Goal: Task Accomplishment & Management: Manage account settings

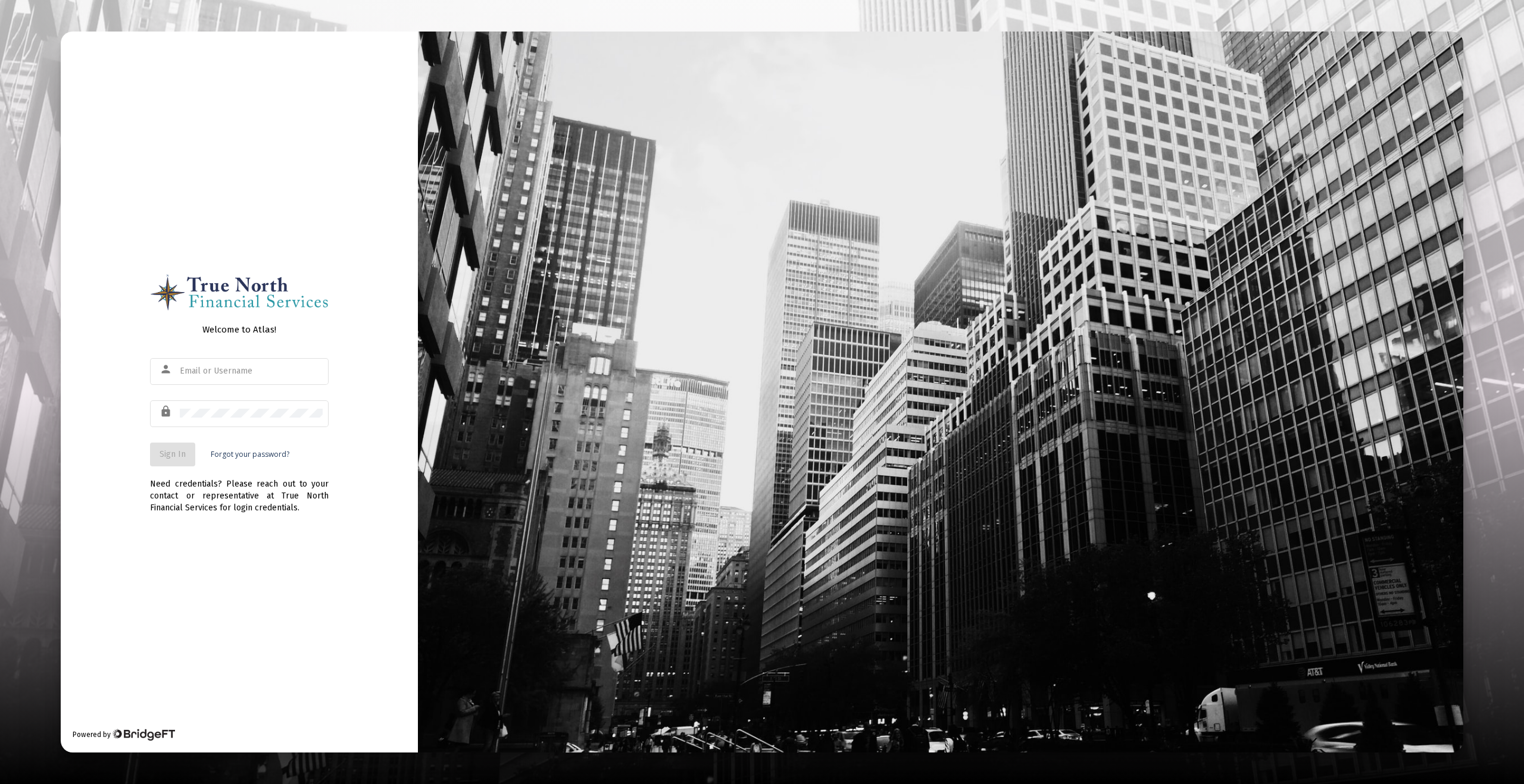
type input "[EMAIL_ADDRESS][DOMAIN_NAME]"
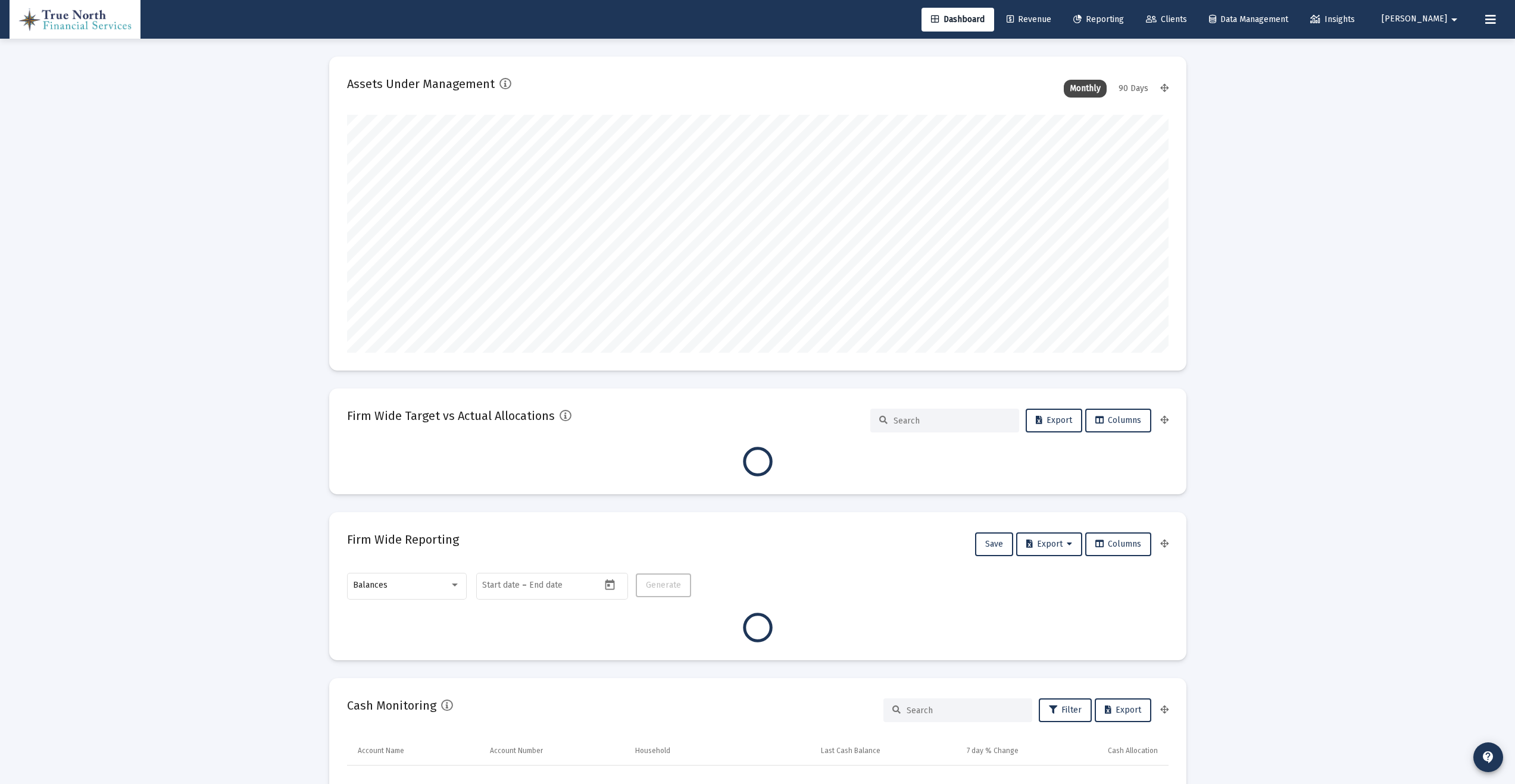
scroll to position [238, 822]
type input "[DATE]"
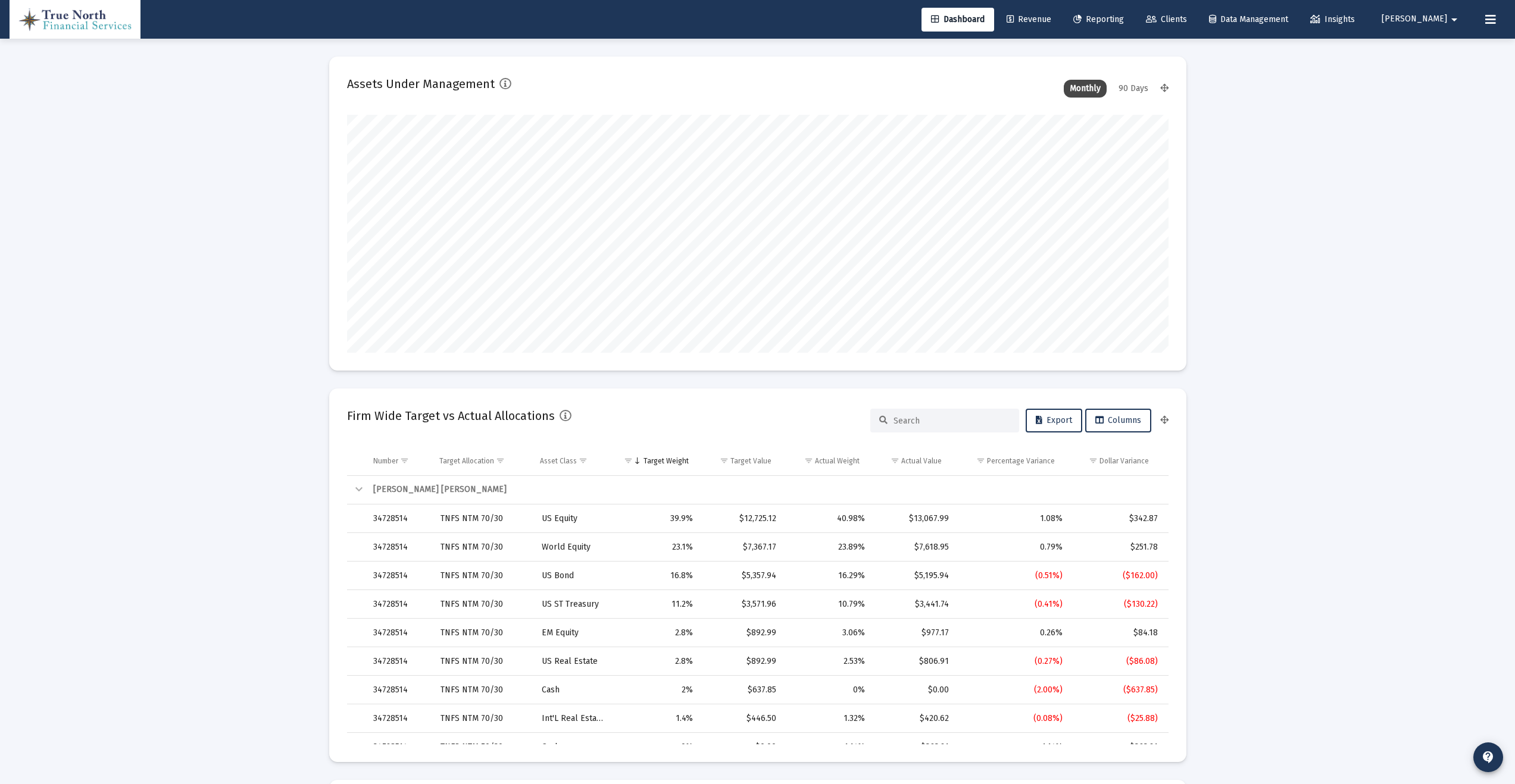
scroll to position [238, 384]
type input "[EMAIL_ADDRESS][DOMAIN_NAME]"
click at [1187, 14] on span "Clients" at bounding box center [1166, 19] width 41 height 10
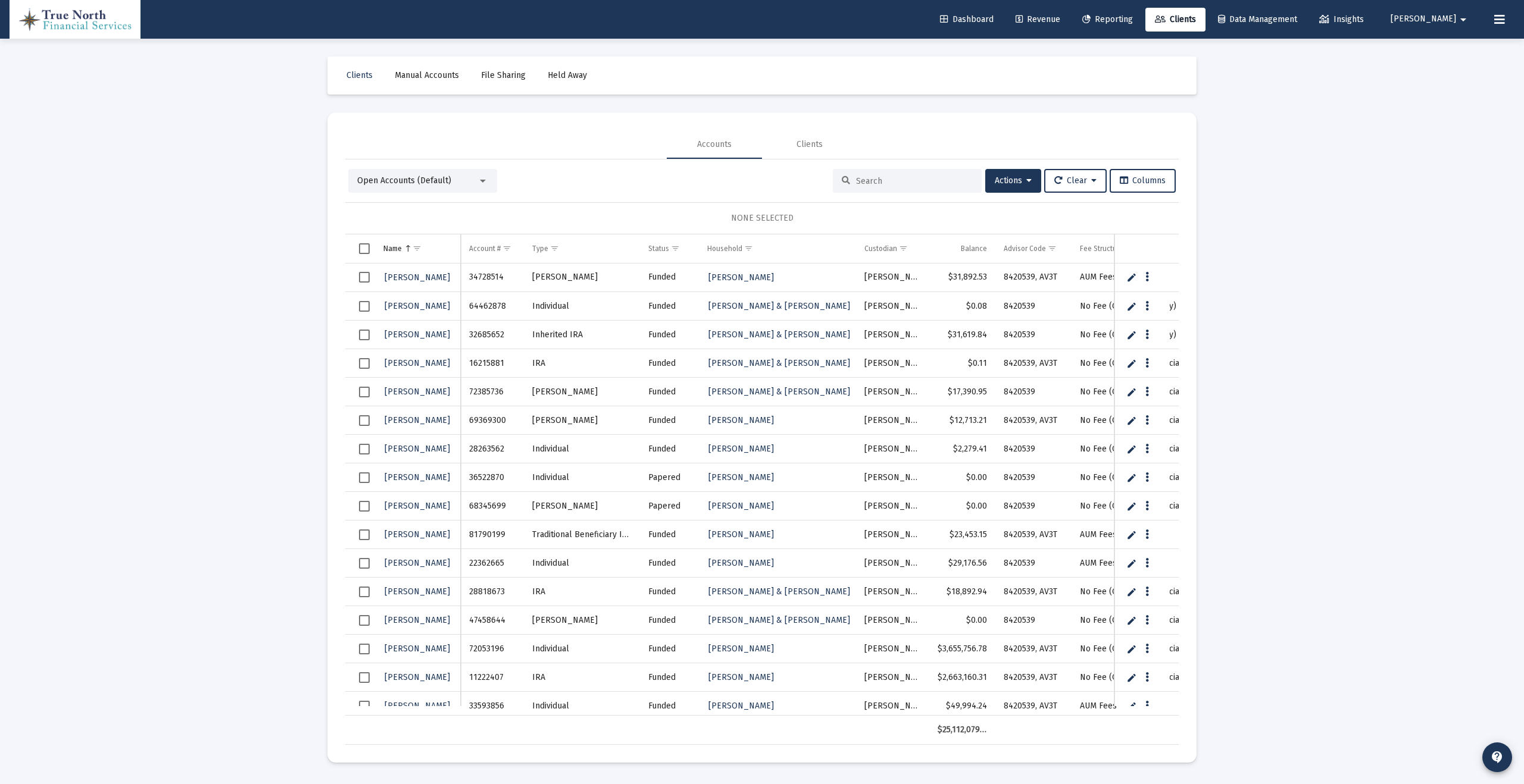
click at [859, 176] on input at bounding box center [914, 181] width 116 height 10
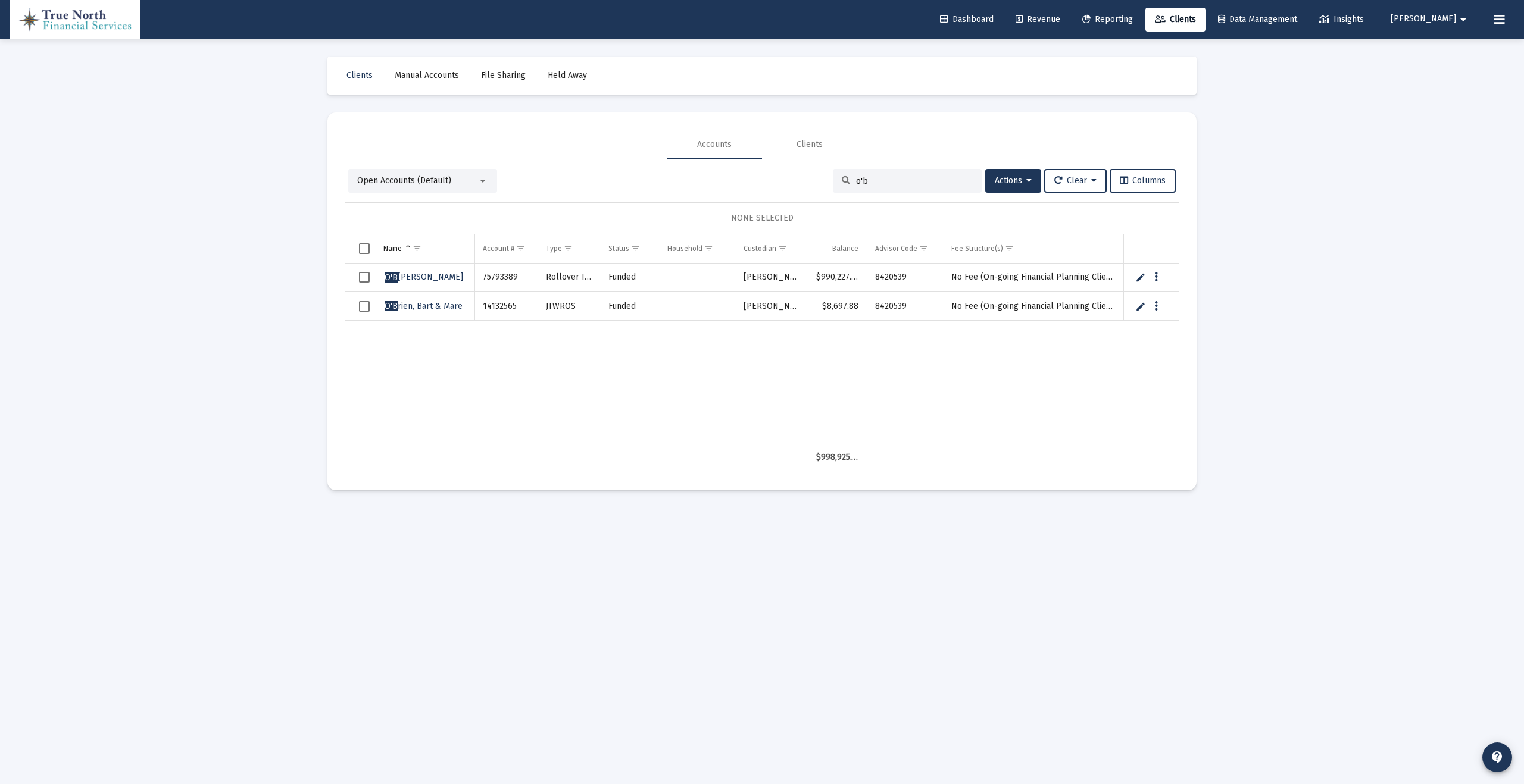
type input "o'b"
click at [416, 275] on span "O'B [PERSON_NAME]" at bounding box center [423, 277] width 78 height 10
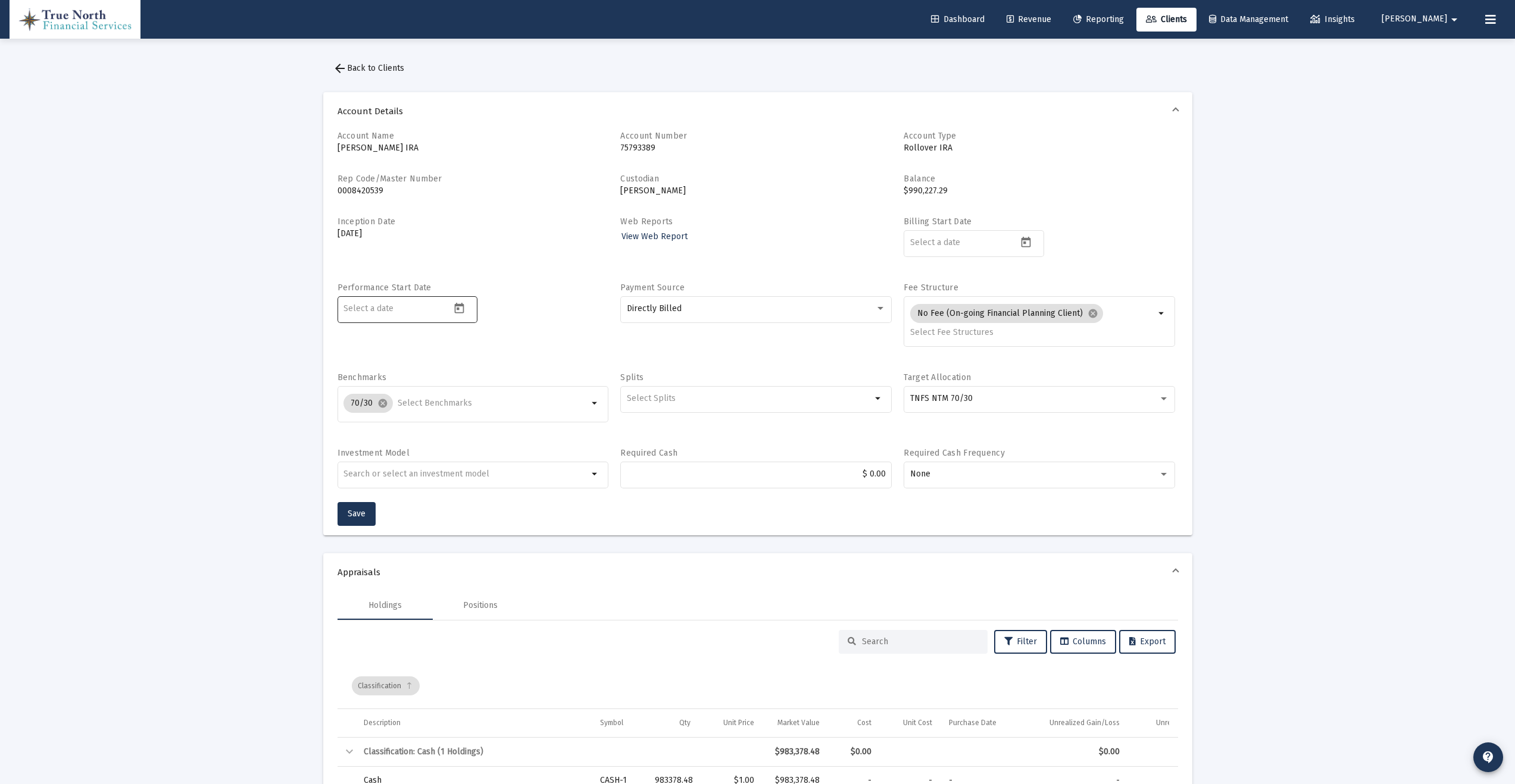
click at [391, 310] on input at bounding box center [397, 309] width 107 height 10
click at [460, 309] on icon "Open calendar" at bounding box center [459, 308] width 13 height 13
click at [422, 471] on div "17" at bounding box center [425, 473] width 22 height 22
type input "[DATE]"
click at [360, 516] on span "Save" at bounding box center [357, 514] width 18 height 10
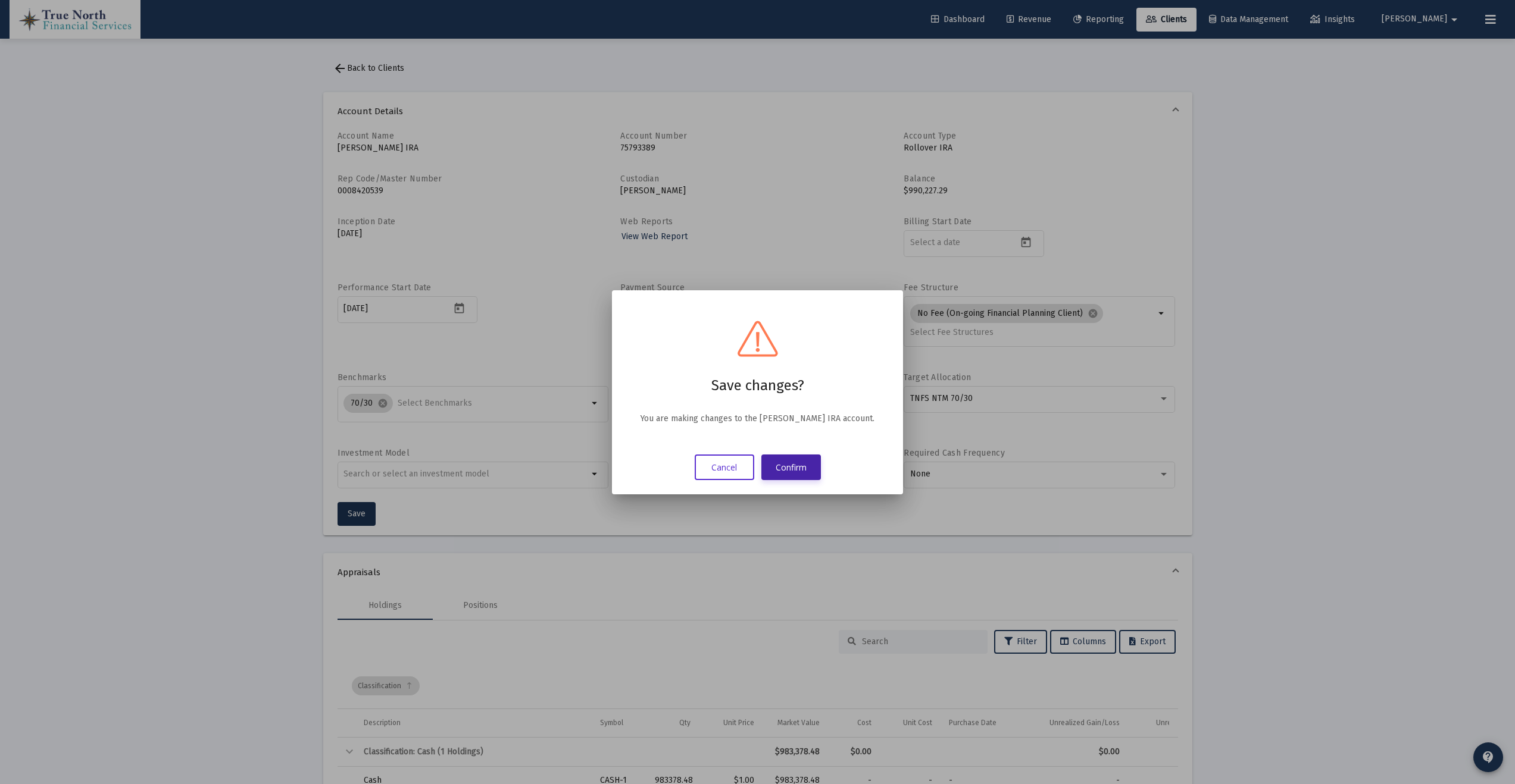
click at [796, 464] on button "Confirm" at bounding box center [791, 467] width 60 height 25
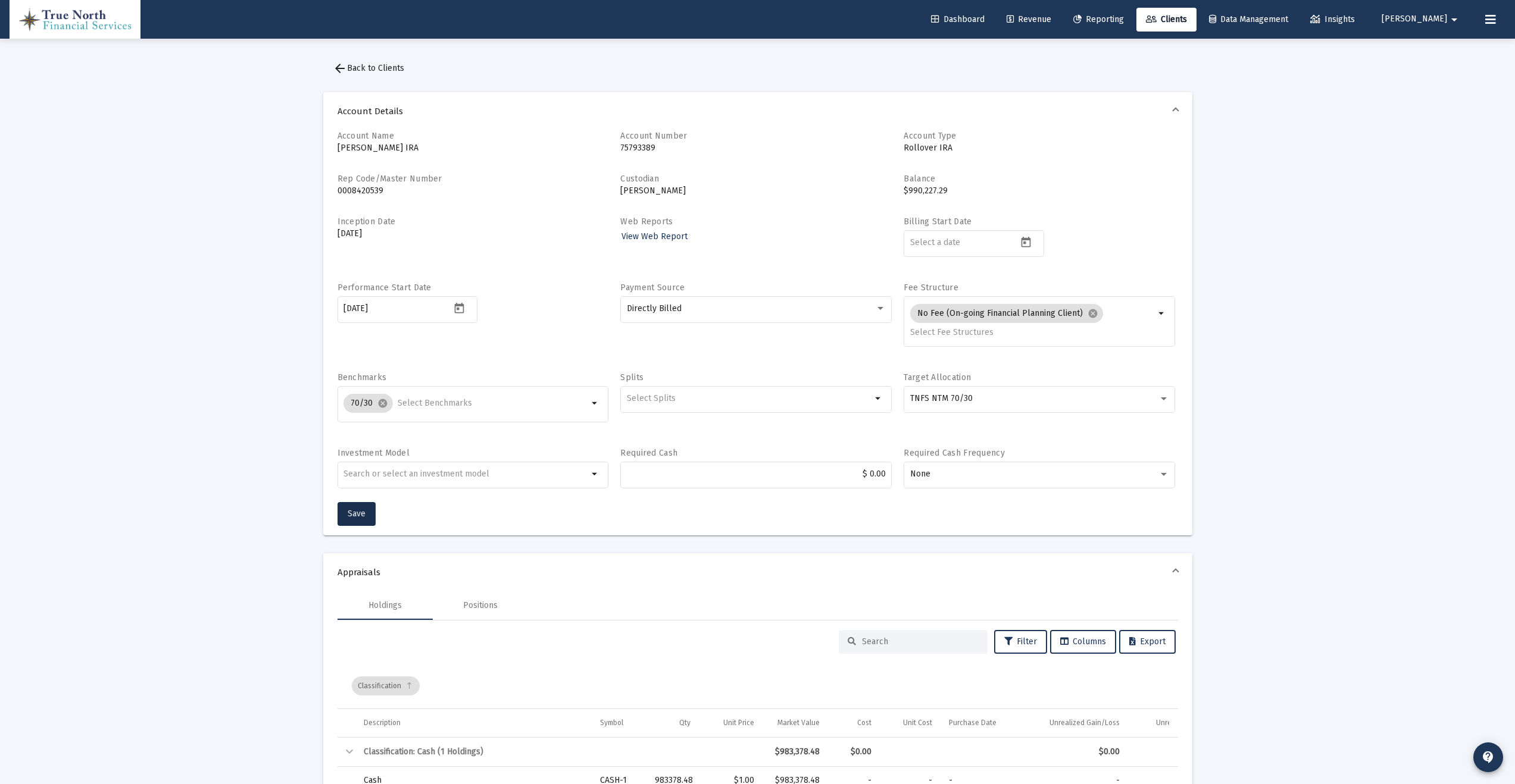
click at [990, 25] on link "Dashboard" at bounding box center [958, 19] width 72 height 24
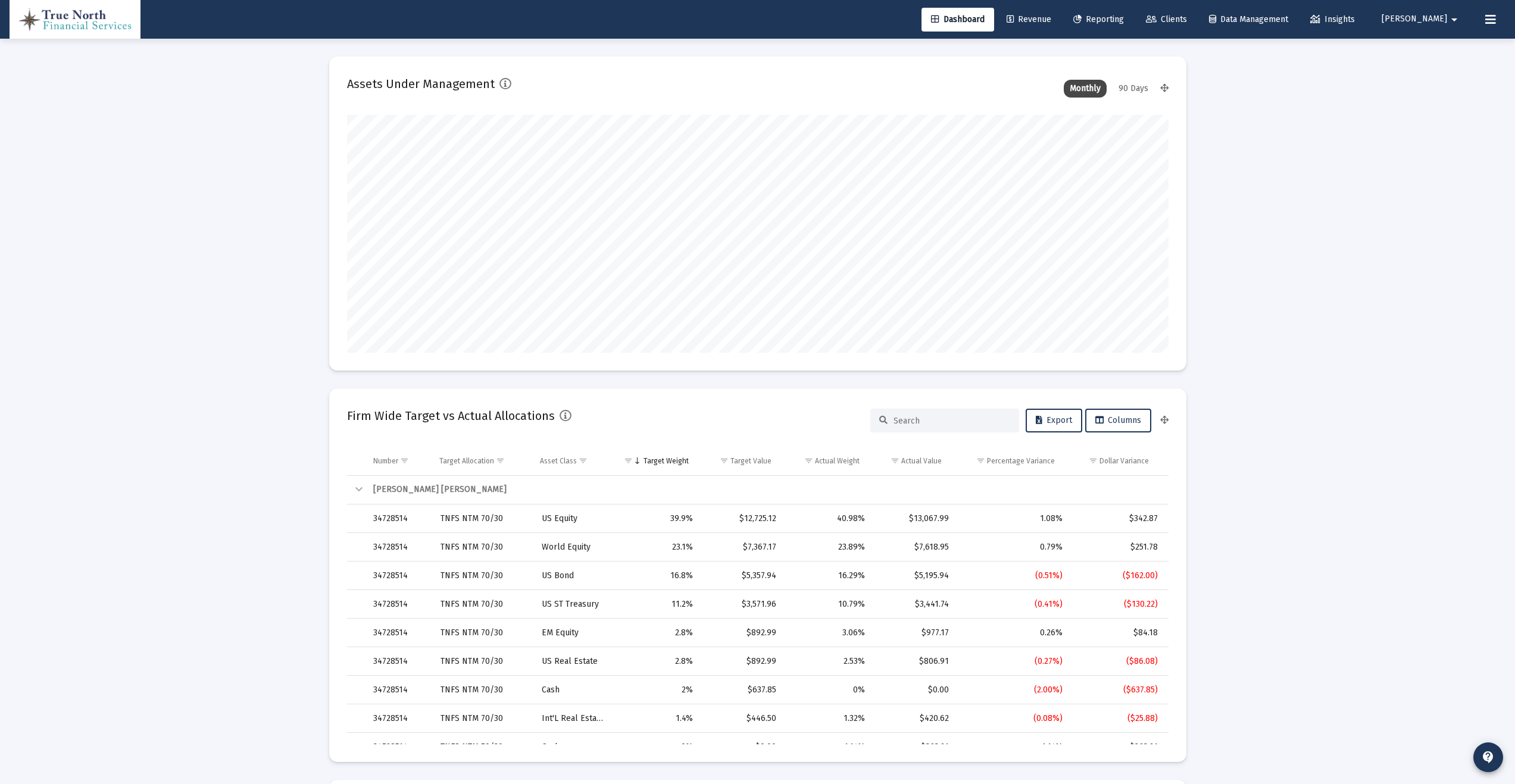
scroll to position [238, 443]
click at [1428, 17] on span "[PERSON_NAME]" at bounding box center [1414, 19] width 66 height 10
click at [1439, 81] on button "Logout" at bounding box center [1436, 79] width 71 height 28
